Goal: Task Accomplishment & Management: Manage account settings

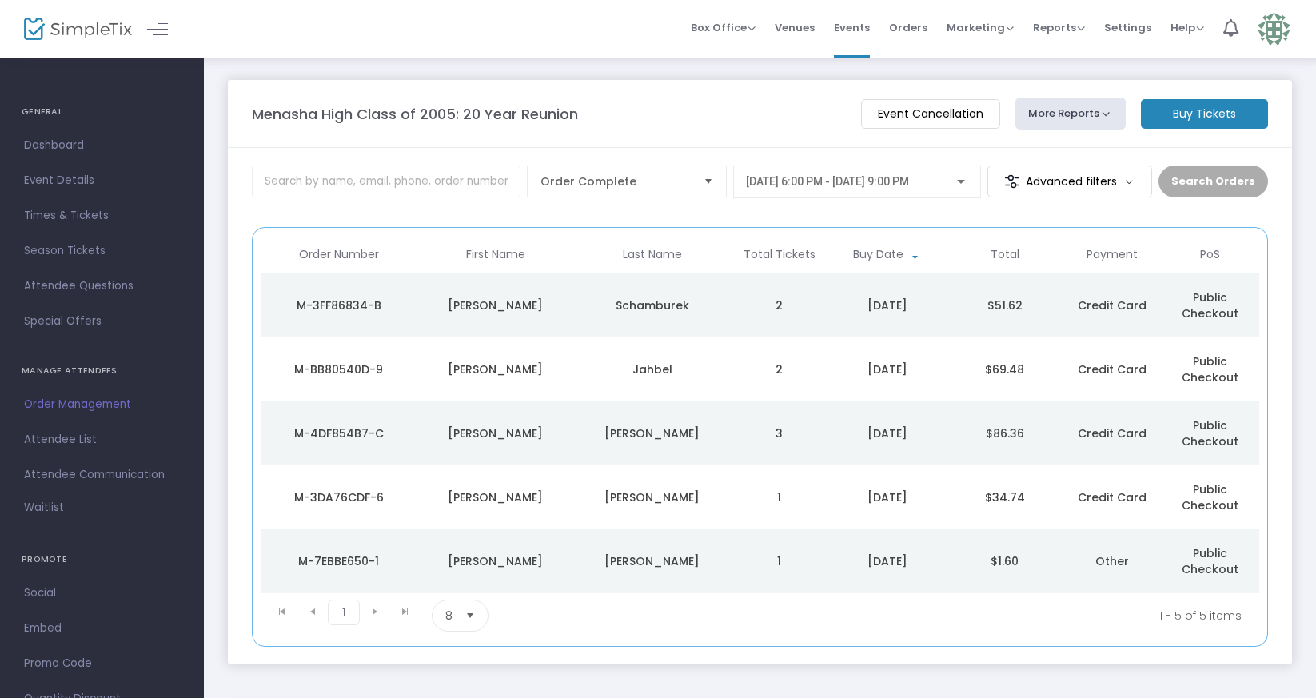
click at [101, 147] on span "Dashboard" at bounding box center [102, 145] width 156 height 21
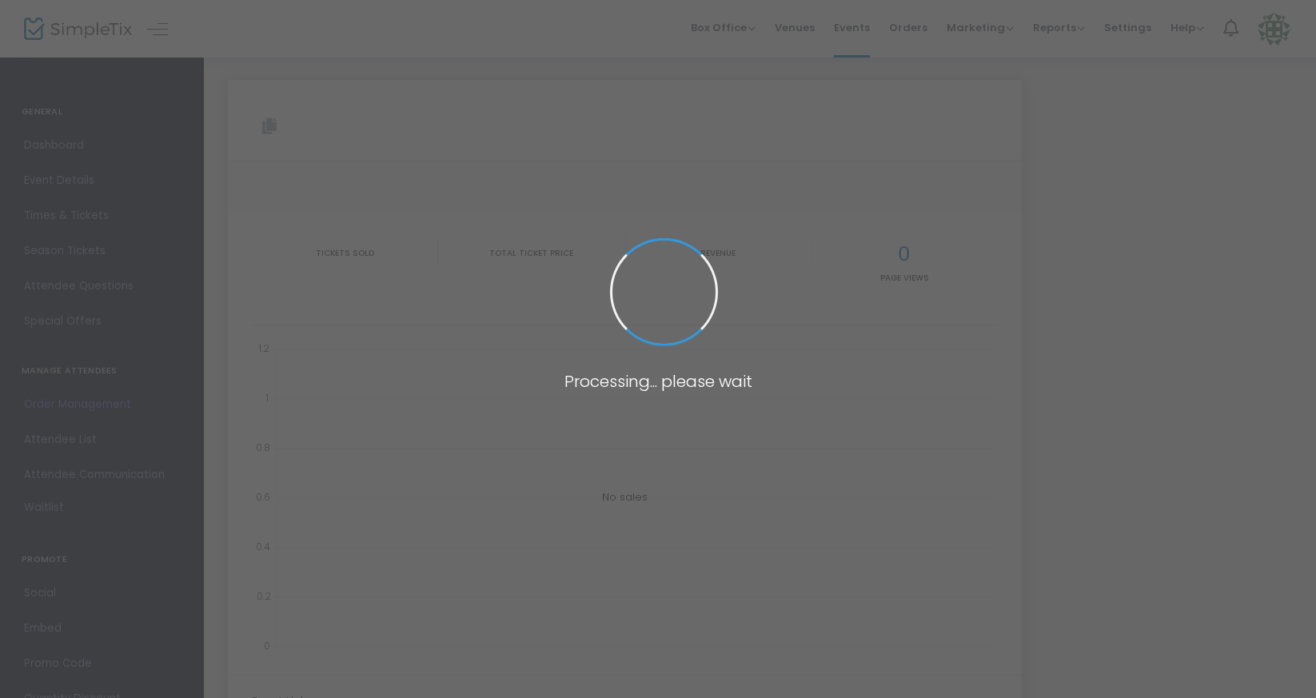
type input "[URL][DOMAIN_NAME]"
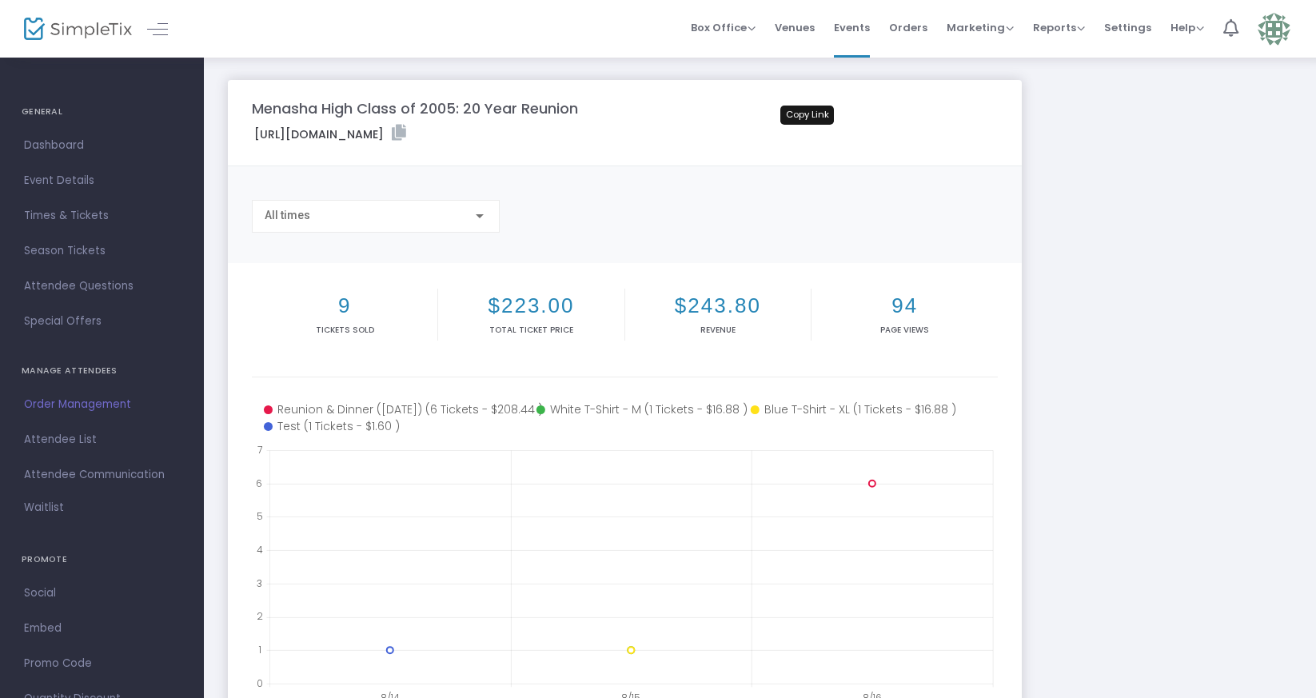
click at [406, 135] on icon at bounding box center [399, 133] width 14 height 16
click at [406, 136] on icon at bounding box center [399, 133] width 14 height 16
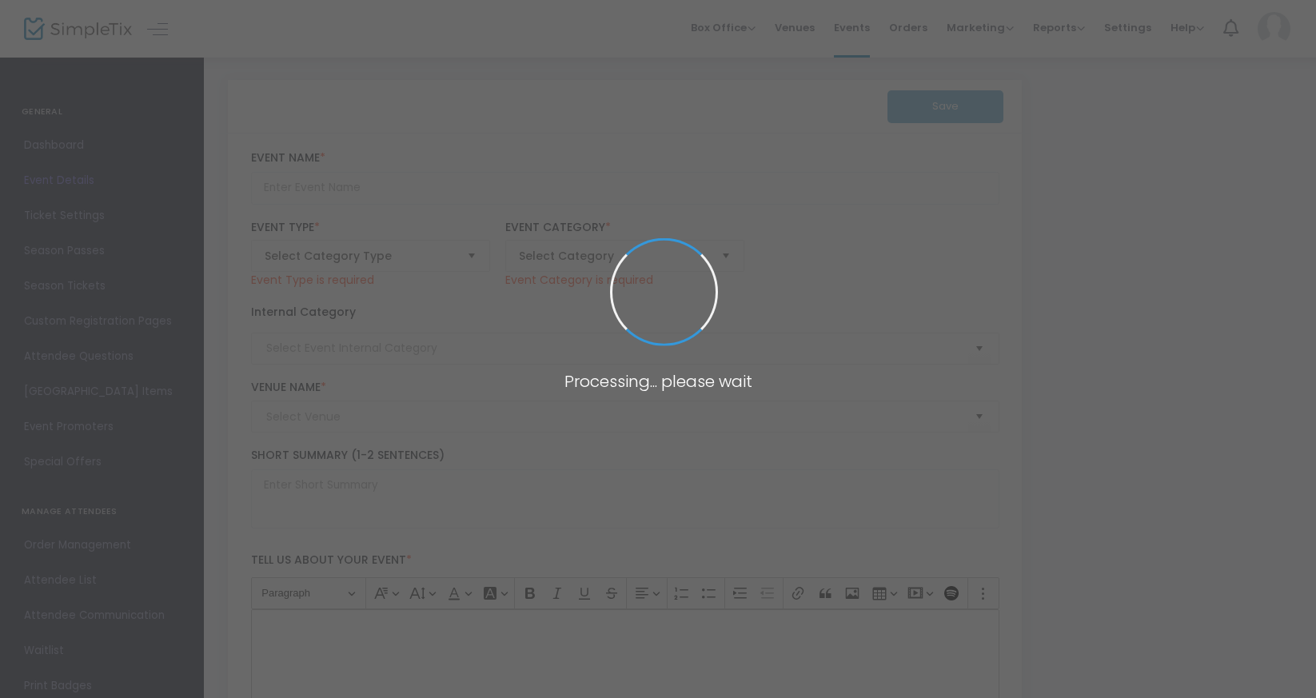
type input "Menasha High Class of 2005: 20 Year Reunion"
type textarea "It’s hard to believe it’s been 20 years since we graduated! Please join us for …"
type input "Buy Reunion Tickets"
type input "Appleton Beer Factory"
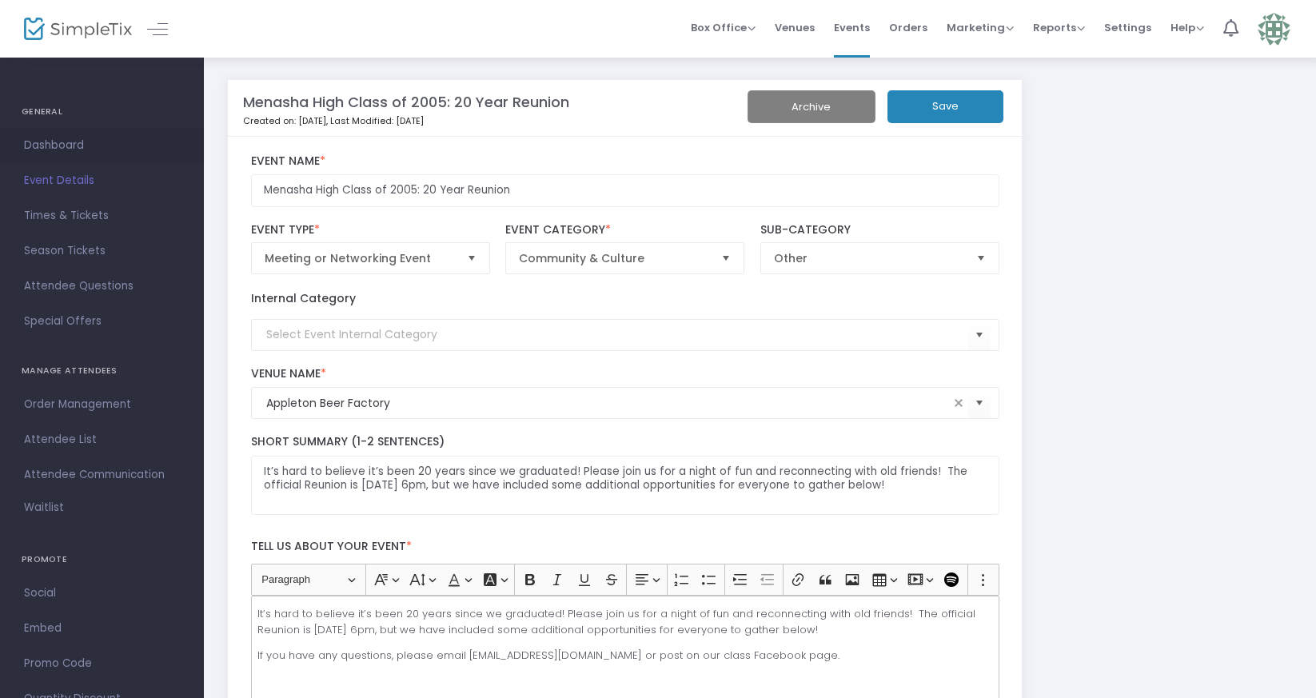
click at [34, 145] on span "Dashboard" at bounding box center [102, 145] width 156 height 21
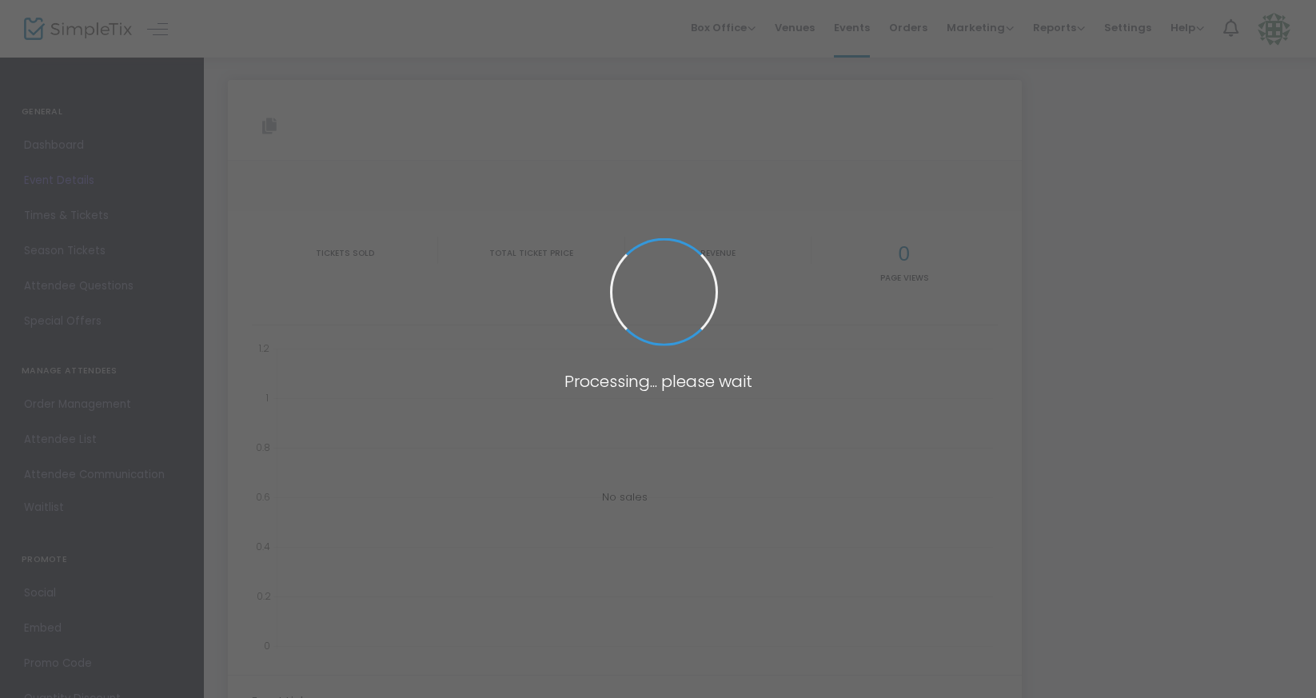
type input "[URL][DOMAIN_NAME]"
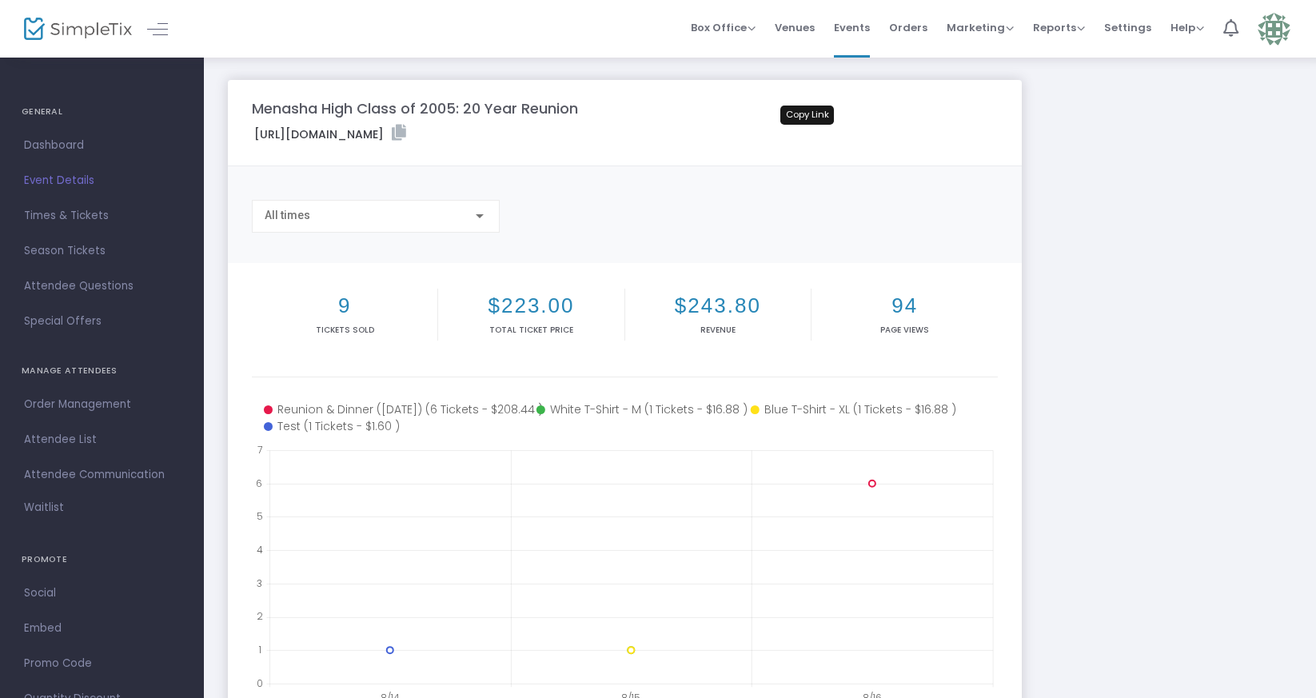
click at [406, 135] on icon at bounding box center [399, 133] width 14 height 16
